Goal: Task Accomplishment & Management: Use online tool/utility

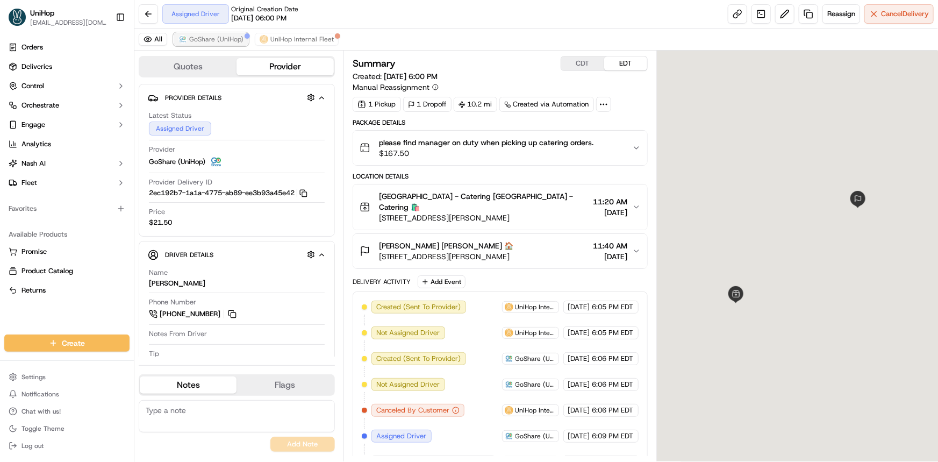
click at [216, 35] on span "GoShare (UniHop)" at bounding box center [216, 39] width 54 height 9
click at [222, 46] on div "All GoShare (UniHop) UniHop Internal Fleet" at bounding box center [536, 39] width 804 height 22
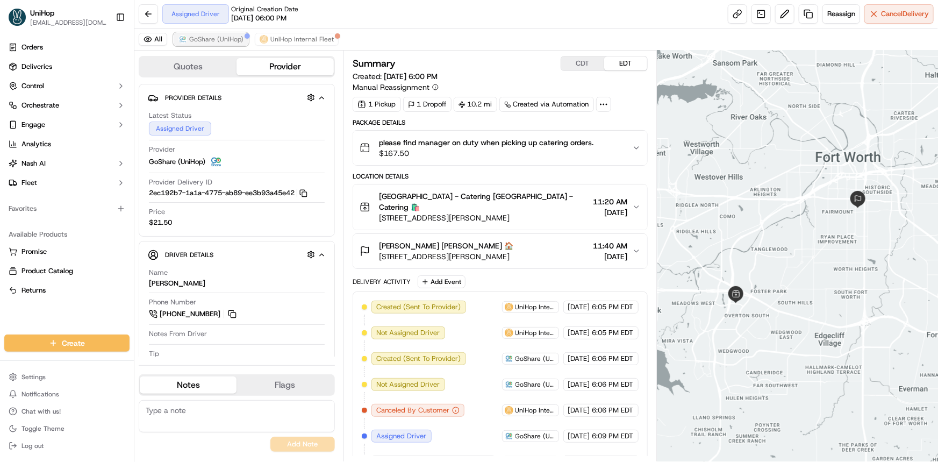
click at [223, 37] on span "GoShare (UniHop)" at bounding box center [216, 39] width 54 height 9
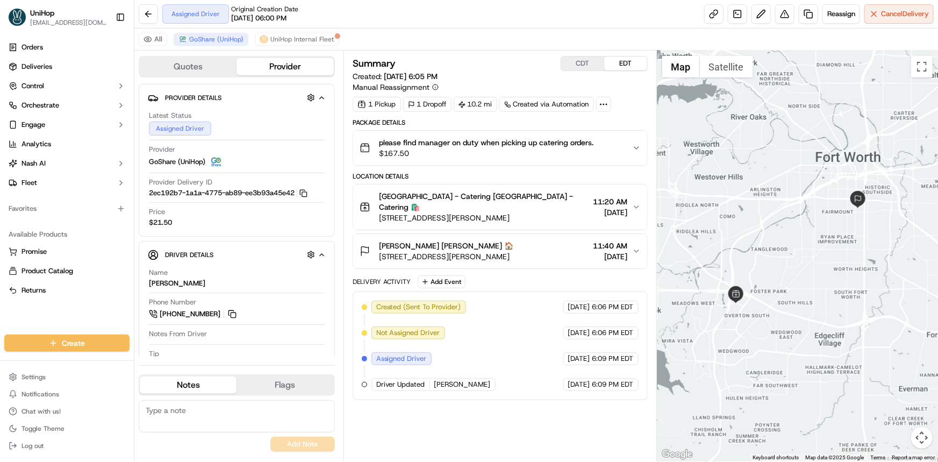
drag, startPoint x: 772, startPoint y: 252, endPoint x: 746, endPoint y: 282, distance: 40.1
click at [761, 252] on div at bounding box center [797, 256] width 281 height 411
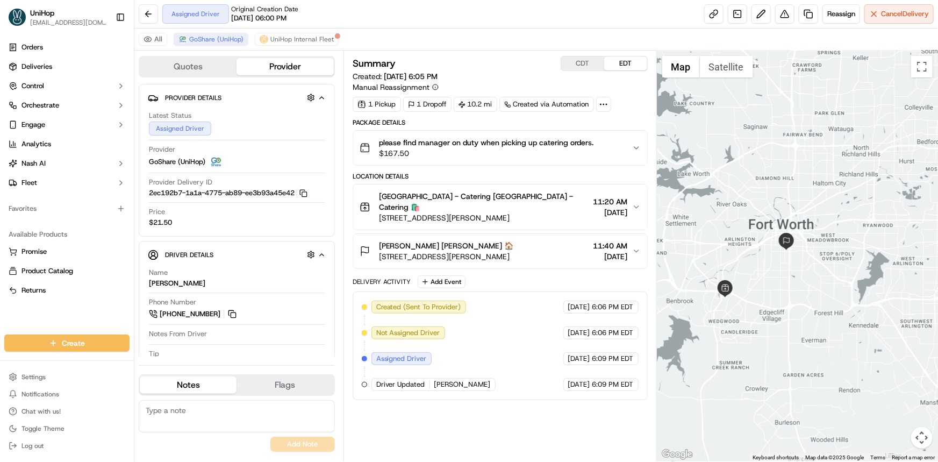
drag, startPoint x: 46, startPoint y: 306, endPoint x: 690, endPoint y: 340, distance: 644.5
click at [46, 306] on div "Orders Deliveries Control Orchestrate Engage Analytics Nash AI Fleet Favorites …" at bounding box center [67, 179] width 134 height 291
drag, startPoint x: 852, startPoint y: 272, endPoint x: 838, endPoint y: 281, distance: 16.7
click at [838, 280] on div at bounding box center [797, 256] width 281 height 411
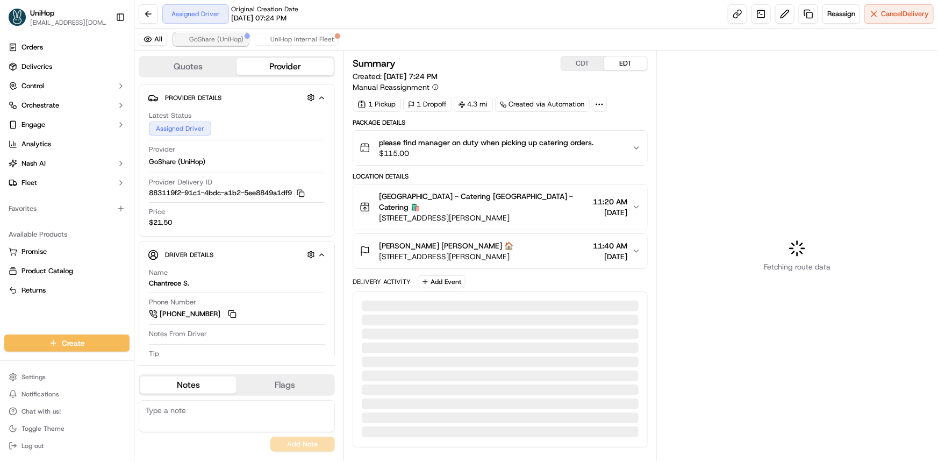
click at [202, 38] on span "GoShare (UniHop)" at bounding box center [216, 39] width 54 height 9
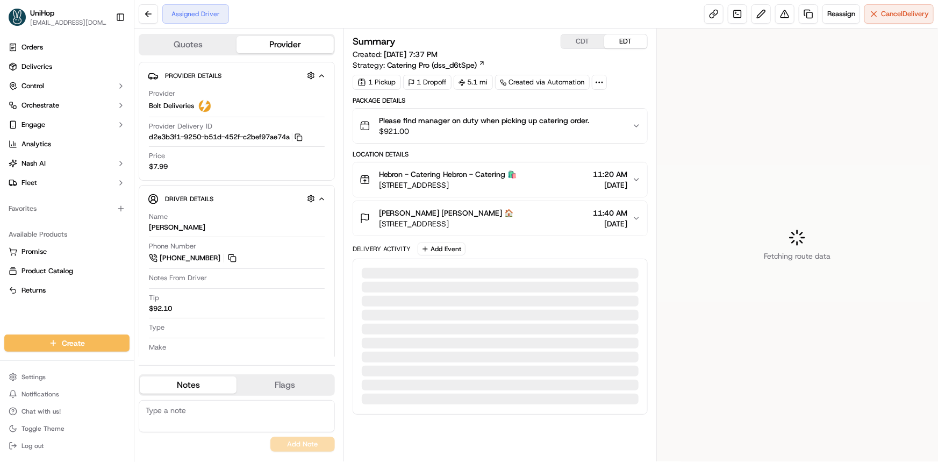
click at [94, 308] on div "Orders Deliveries Control Orchestrate Engage Analytics [PERSON_NAME] Fleet Favo…" at bounding box center [67, 179] width 134 height 291
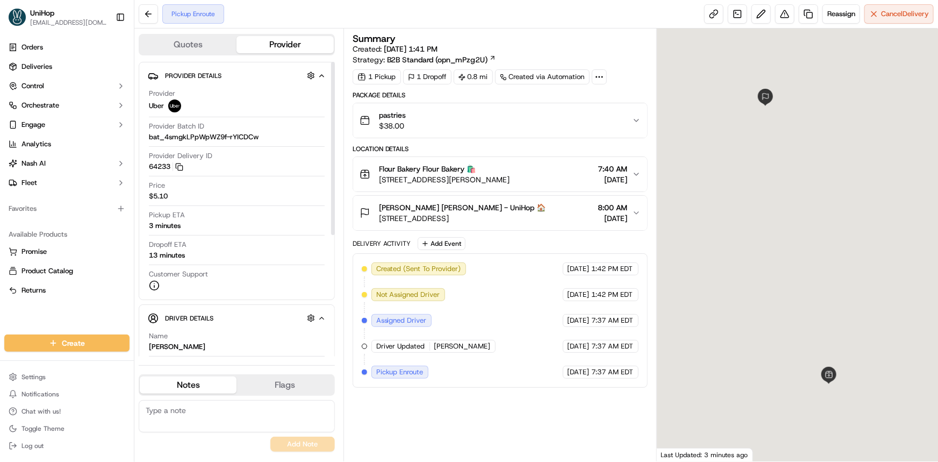
click at [723, 202] on div at bounding box center [797, 244] width 281 height 433
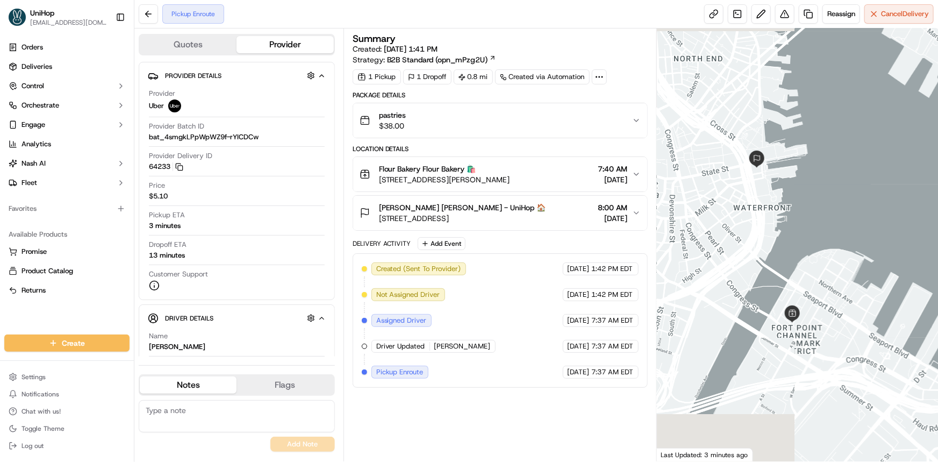
drag, startPoint x: 767, startPoint y: 222, endPoint x: 771, endPoint y: 229, distance: 8.2
click at [769, 226] on div at bounding box center [797, 244] width 281 height 433
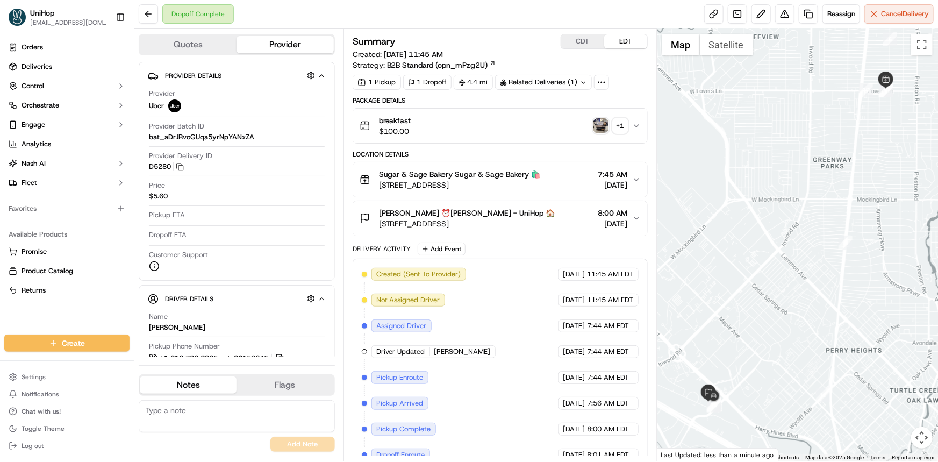
click at [602, 129] on img "button" at bounding box center [601, 125] width 15 height 15
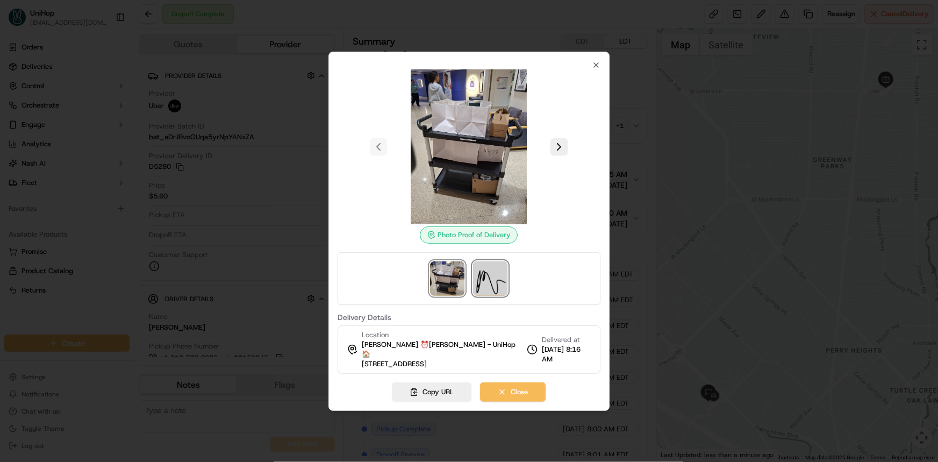
click at [502, 271] on img at bounding box center [491, 278] width 34 height 34
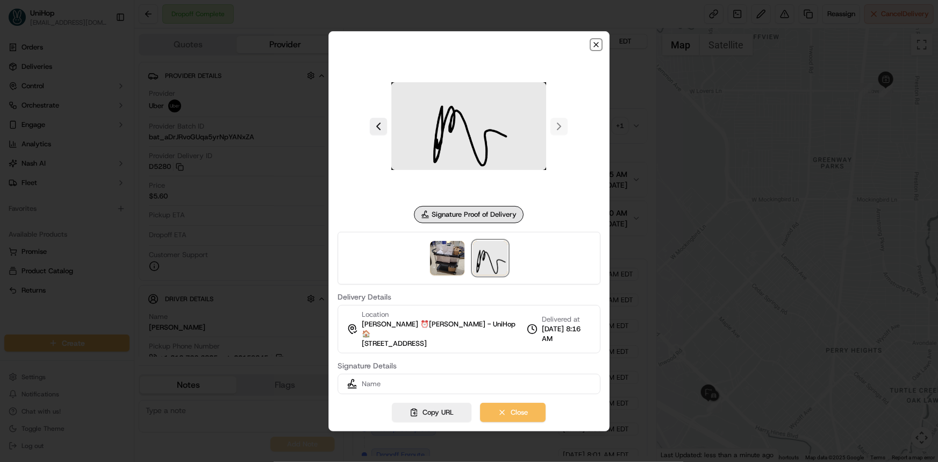
click at [600, 46] on icon "button" at bounding box center [596, 44] width 9 height 9
